Goal: Task Accomplishment & Management: Manage account settings

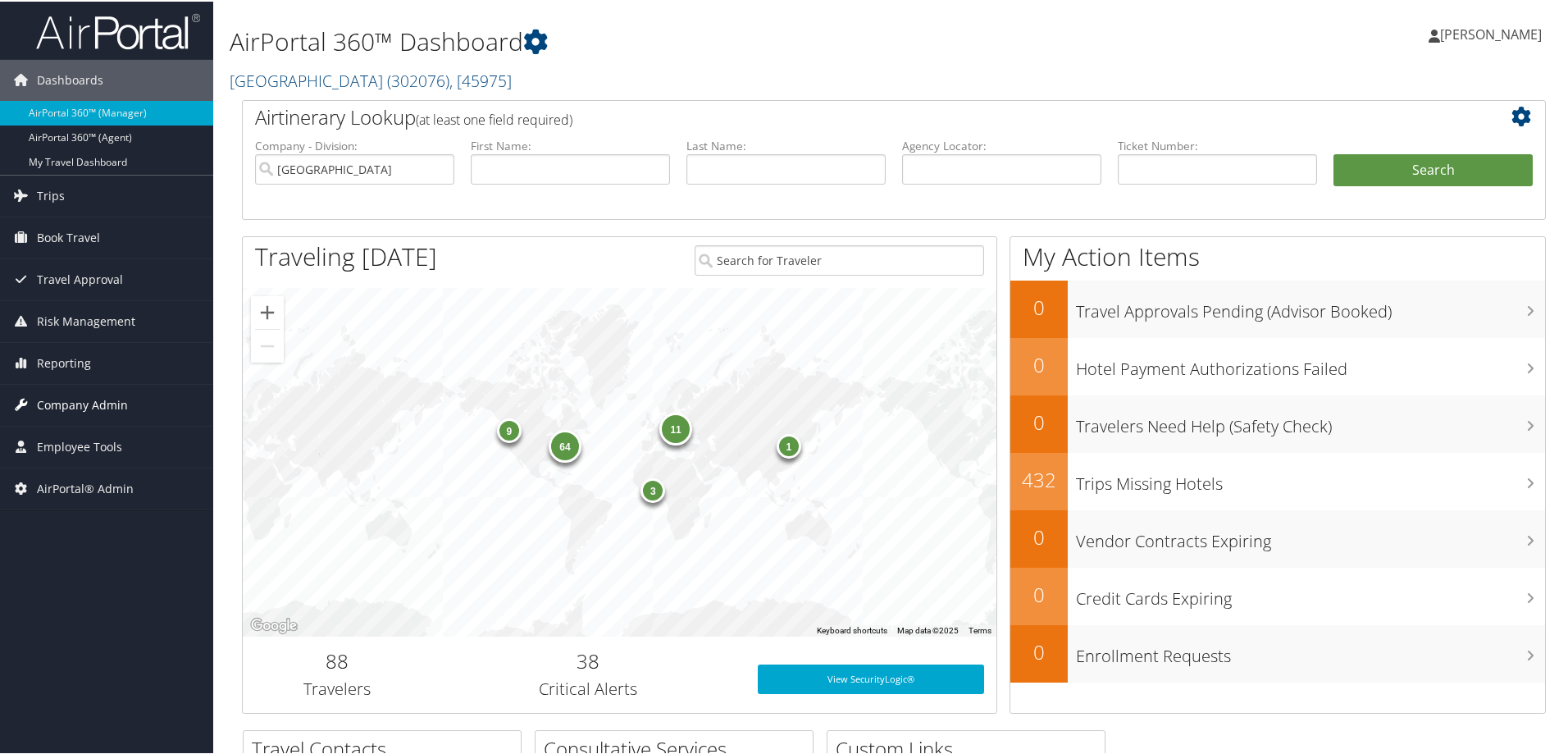
click at [88, 403] on span "Company Admin" at bounding box center [82, 403] width 91 height 41
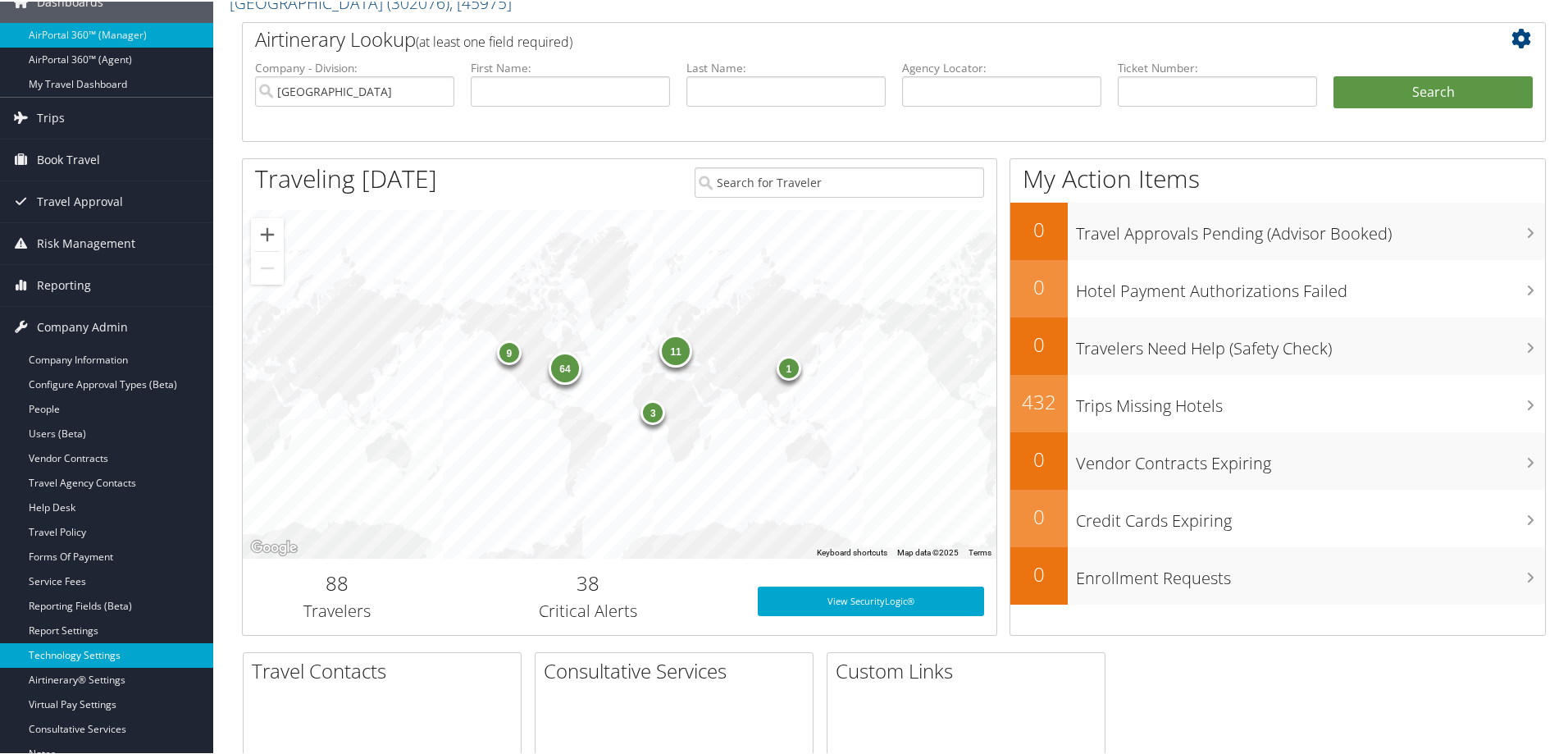
scroll to position [82, 0]
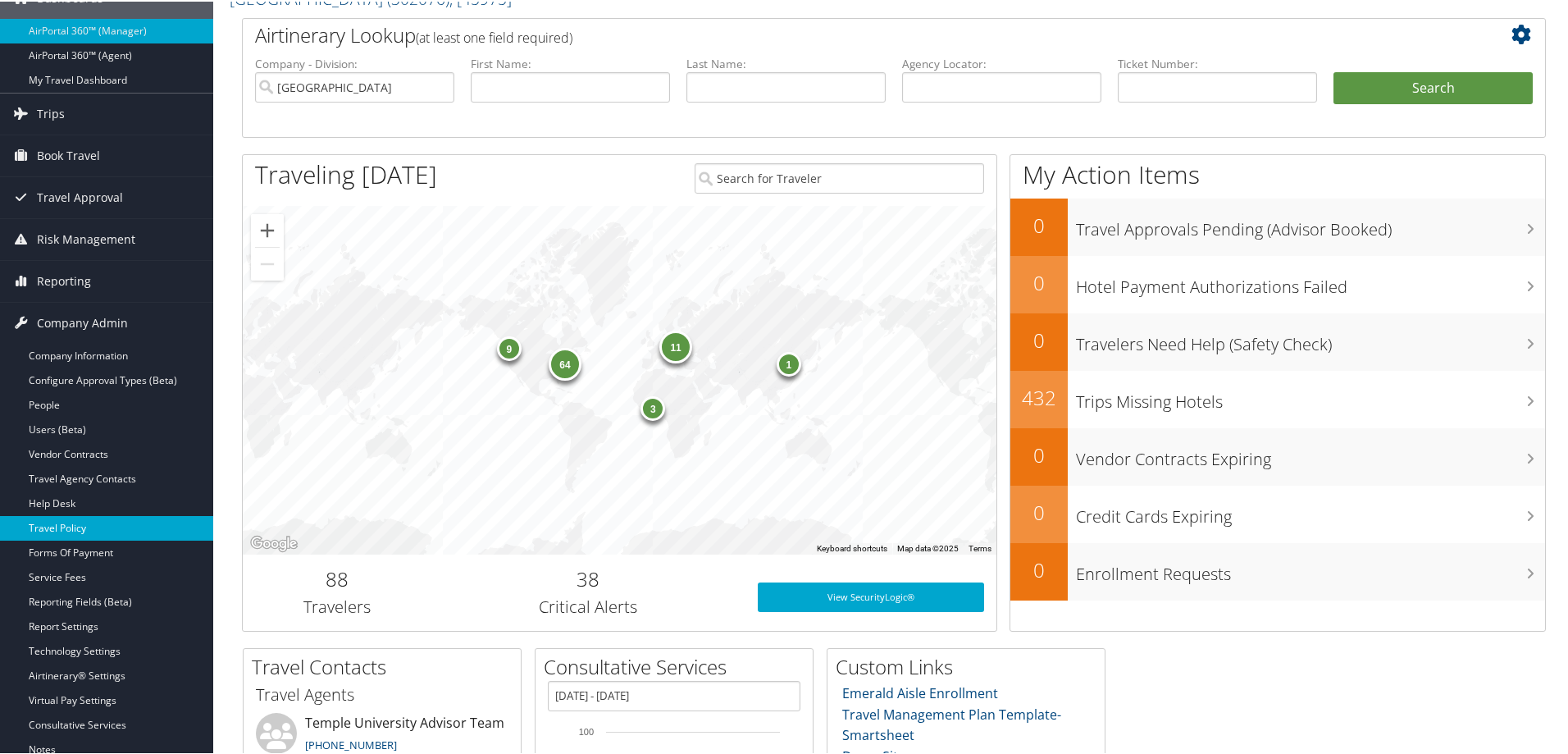
click at [62, 533] on link "Travel Policy" at bounding box center [106, 527] width 214 height 24
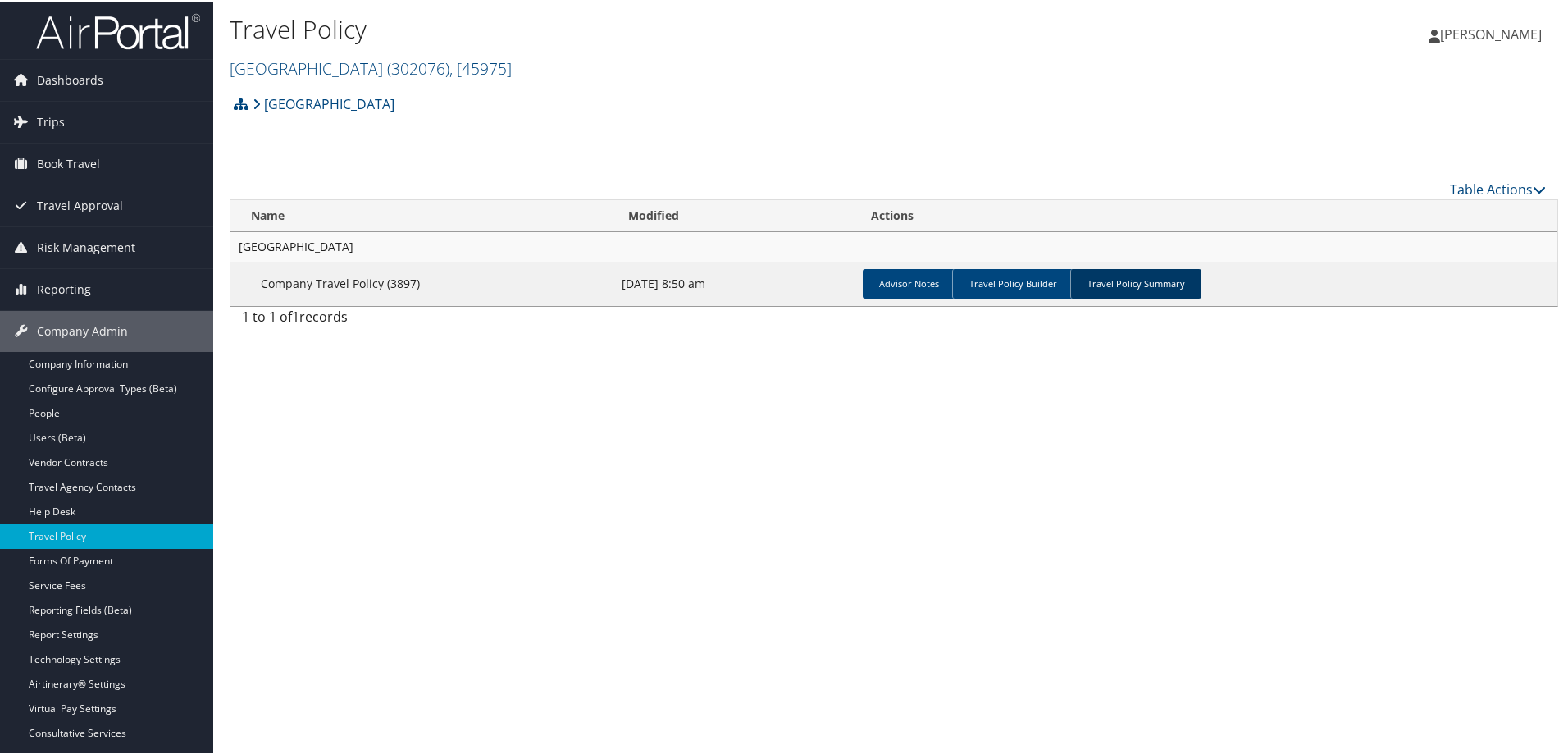
click at [1148, 281] on link "Travel Policy Summary" at bounding box center [1136, 282] width 131 height 29
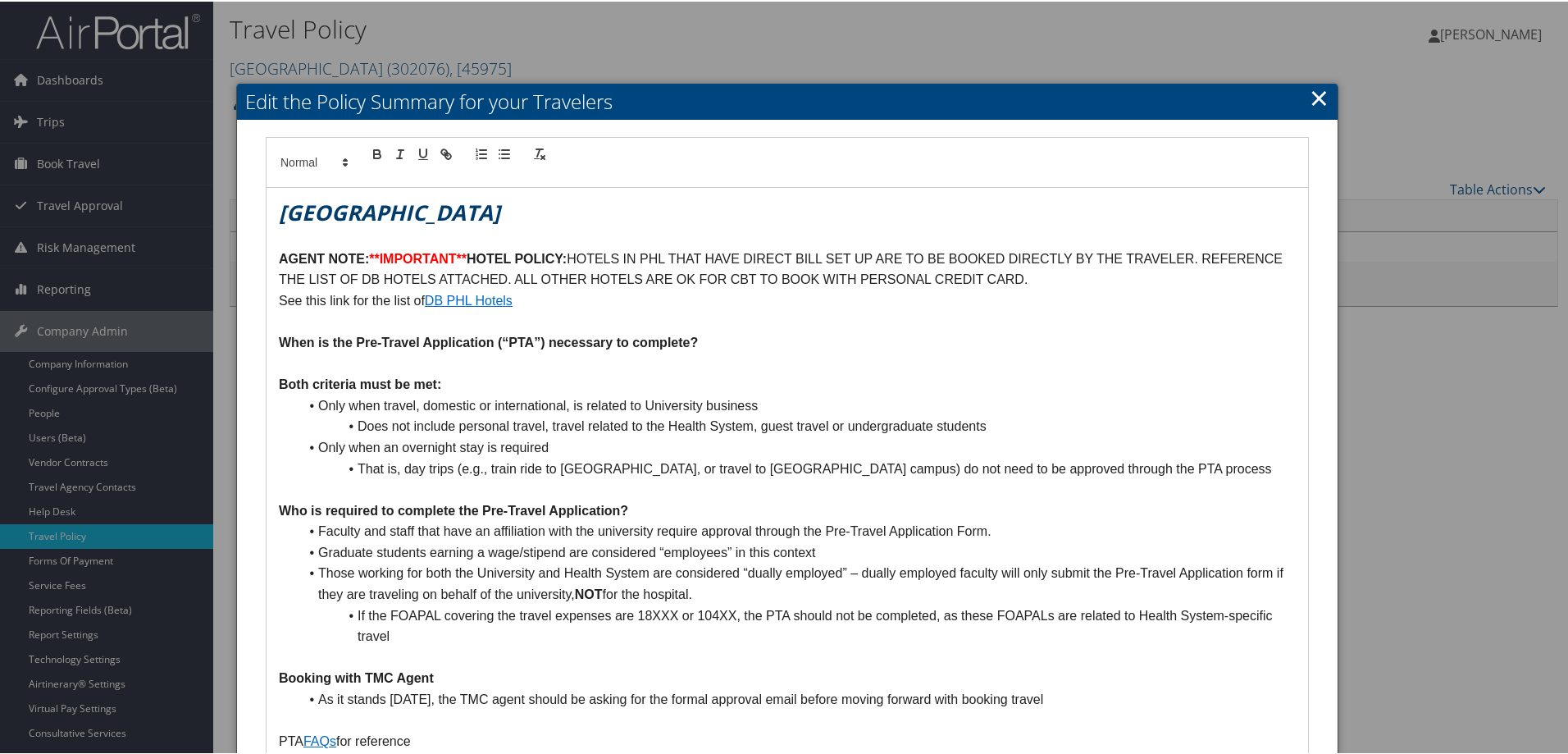
click at [1310, 100] on link "×" at bounding box center [1319, 96] width 19 height 33
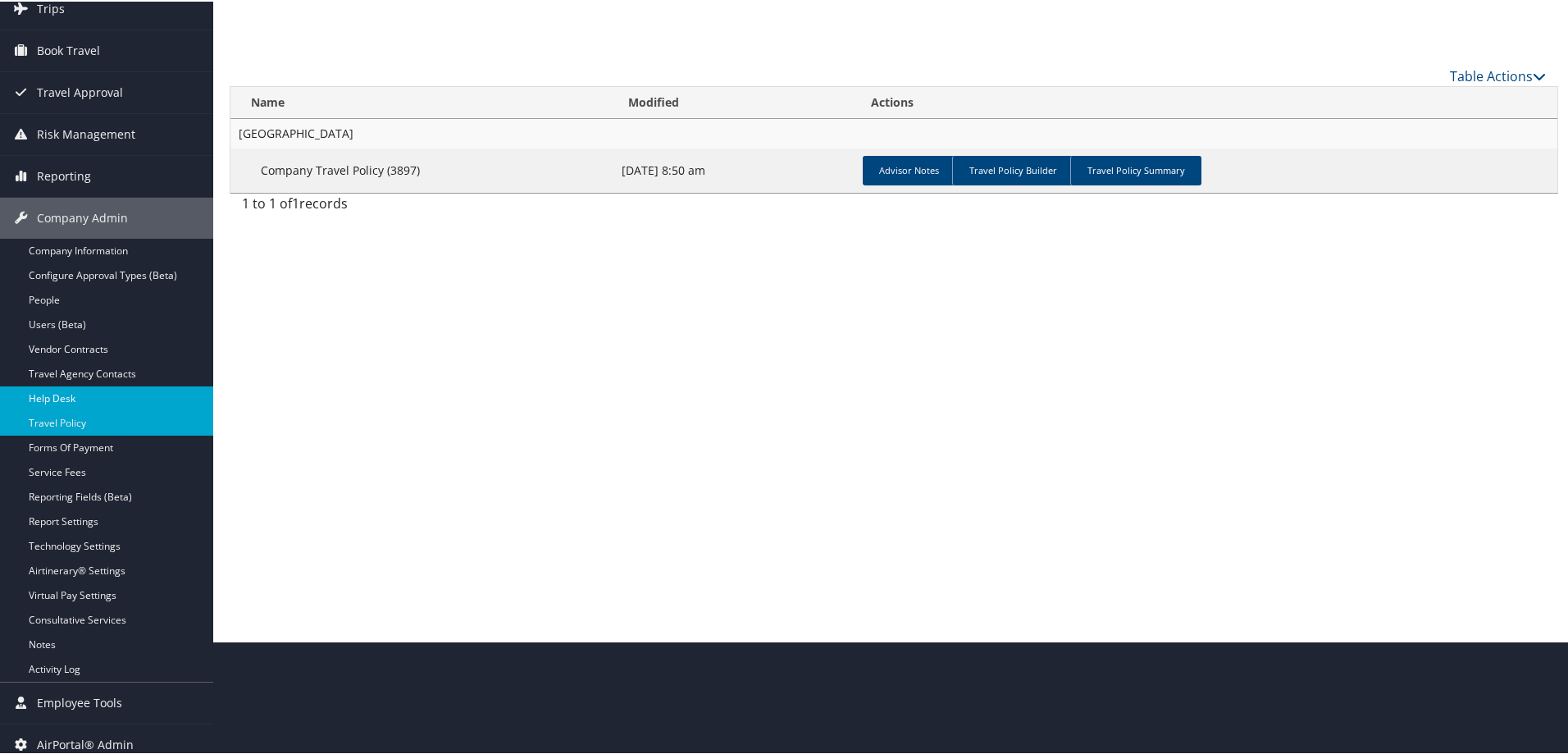
scroll to position [124, 0]
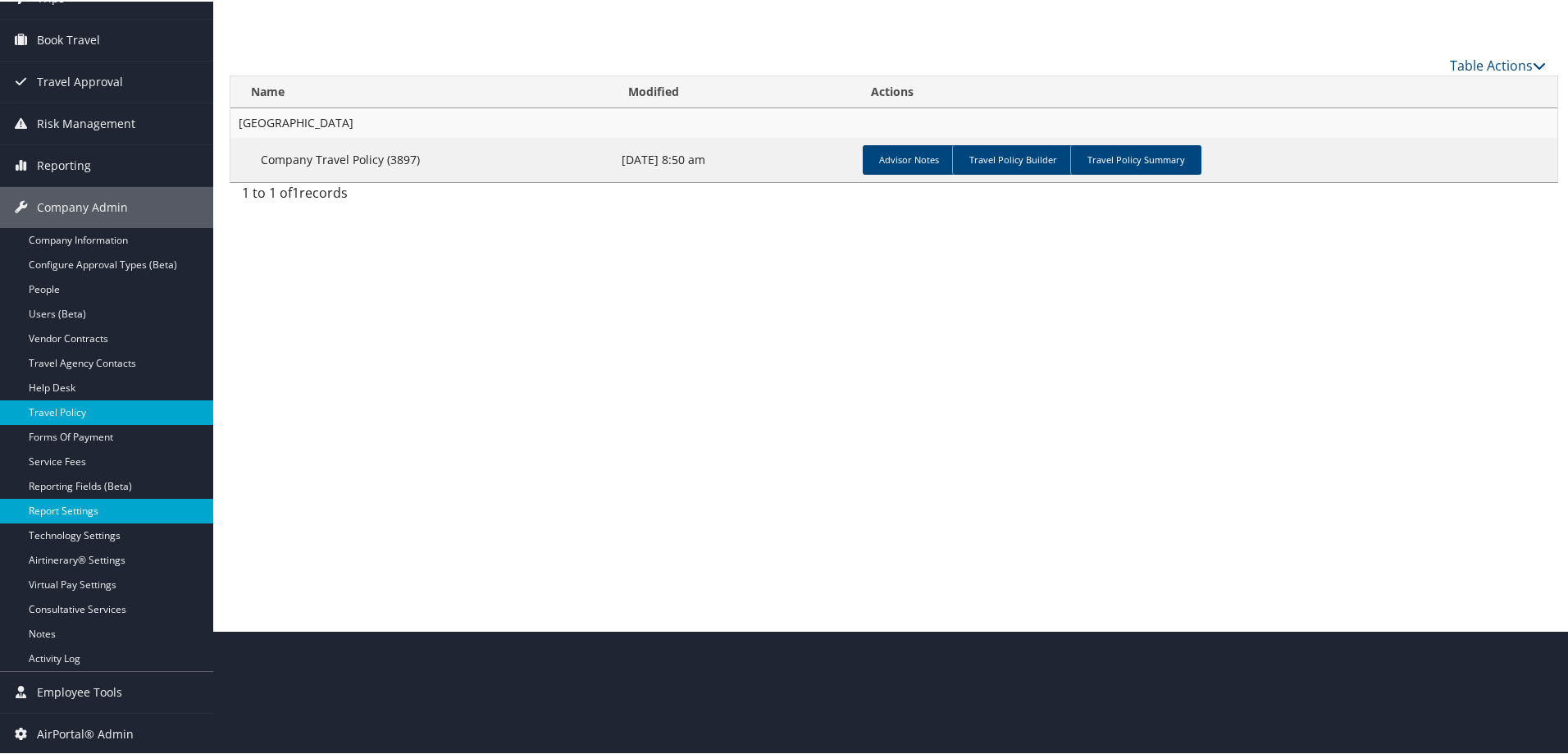
click at [51, 514] on link "Report Settings" at bounding box center [106, 509] width 214 height 24
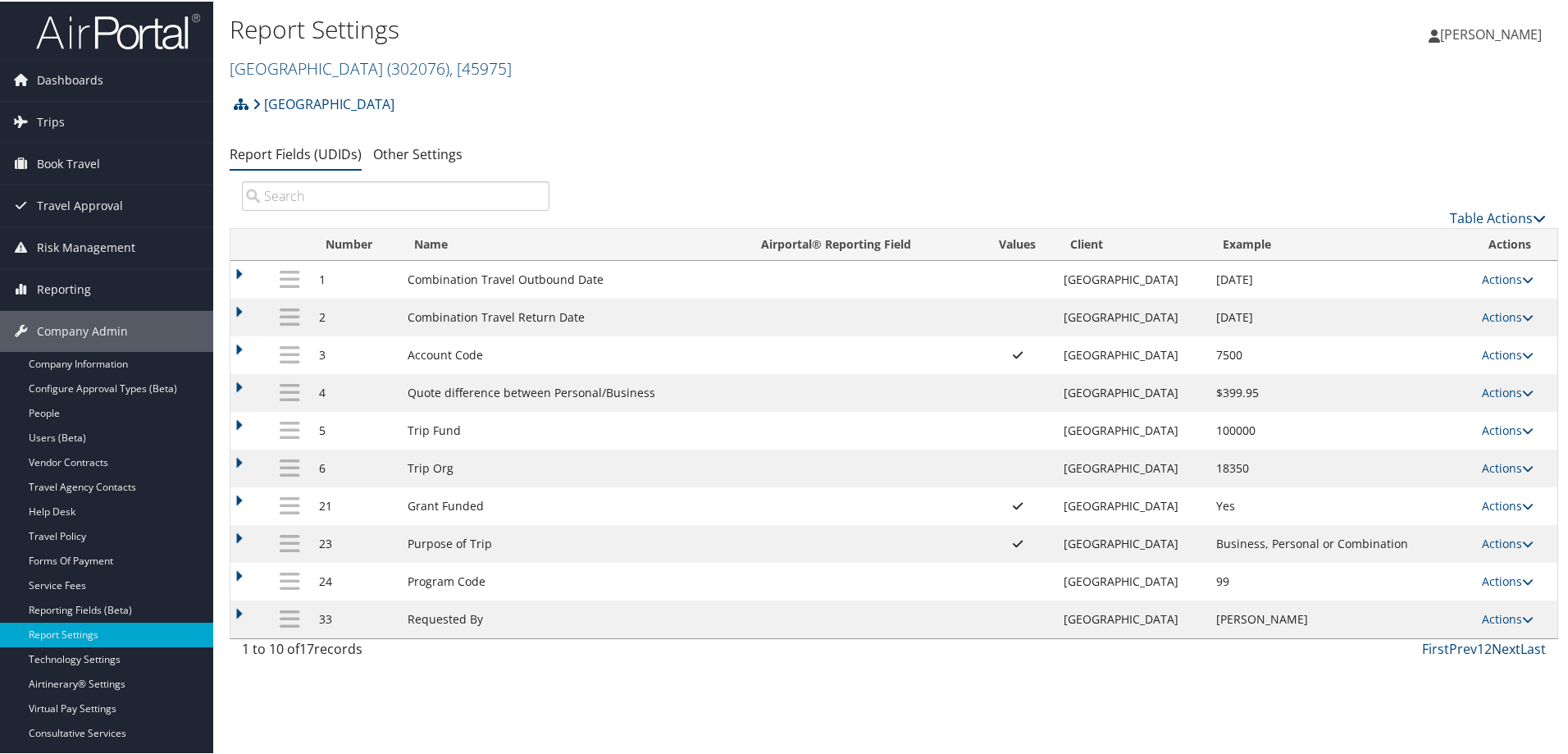
click at [1501, 649] on link "Next" at bounding box center [1505, 647] width 29 height 18
